Goal: Find specific page/section: Find specific page/section

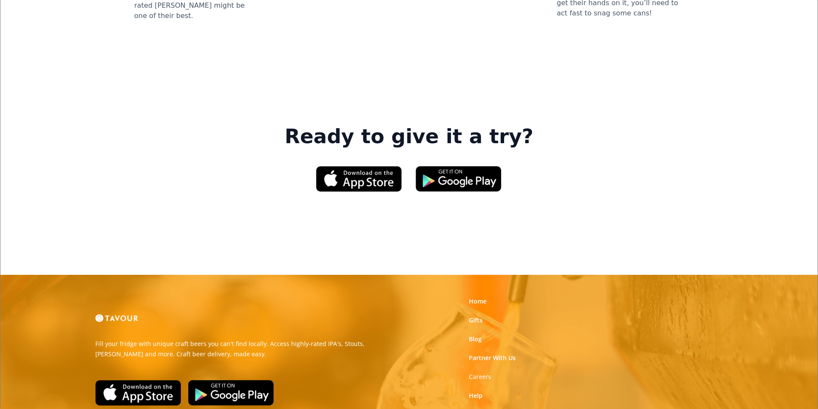
scroll to position [1287, 0]
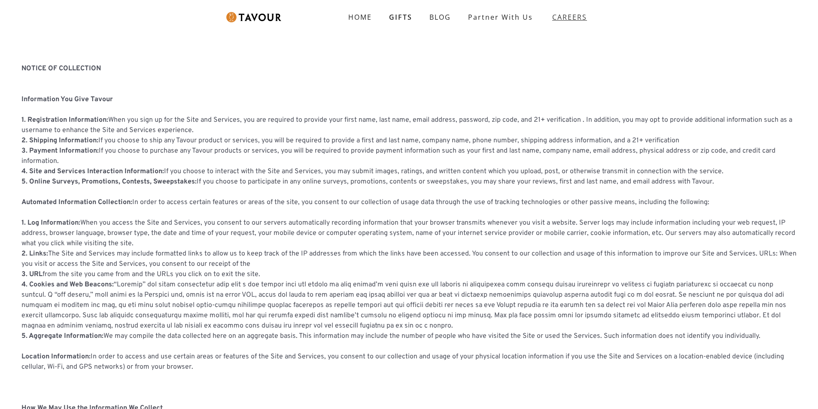
click at [572, 18] on strong "CAREERS" at bounding box center [569, 17] width 35 height 17
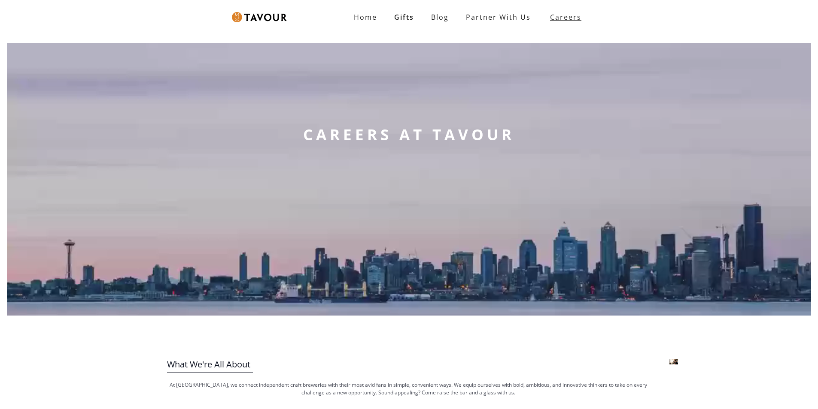
click at [576, 27] on link "Careers" at bounding box center [563, 17] width 48 height 24
